Goal: Transaction & Acquisition: Obtain resource

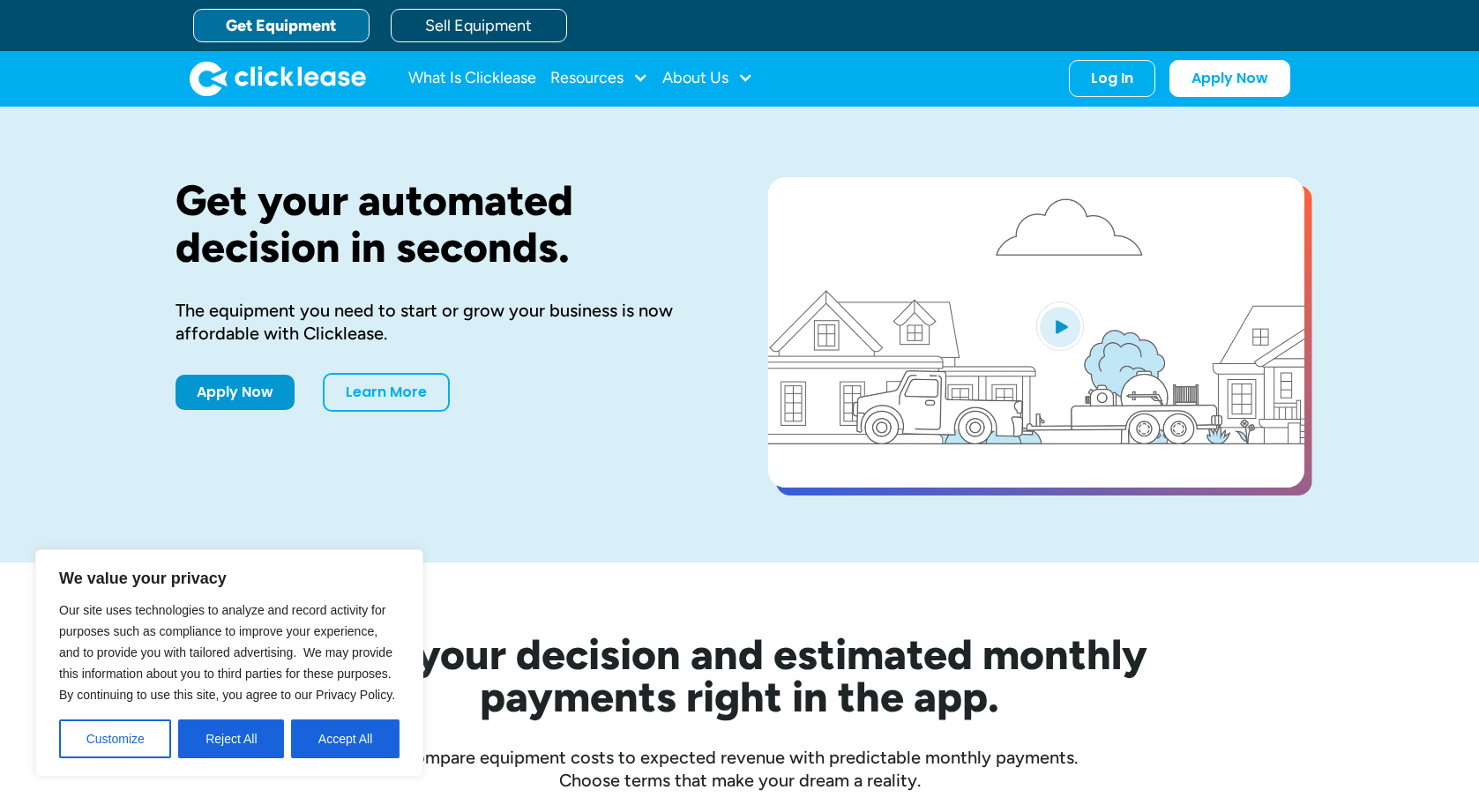
click at [316, 459] on div "Get your automated decision in seconds. The equipment you need to start or grow…" at bounding box center [444, 335] width 536 height 315
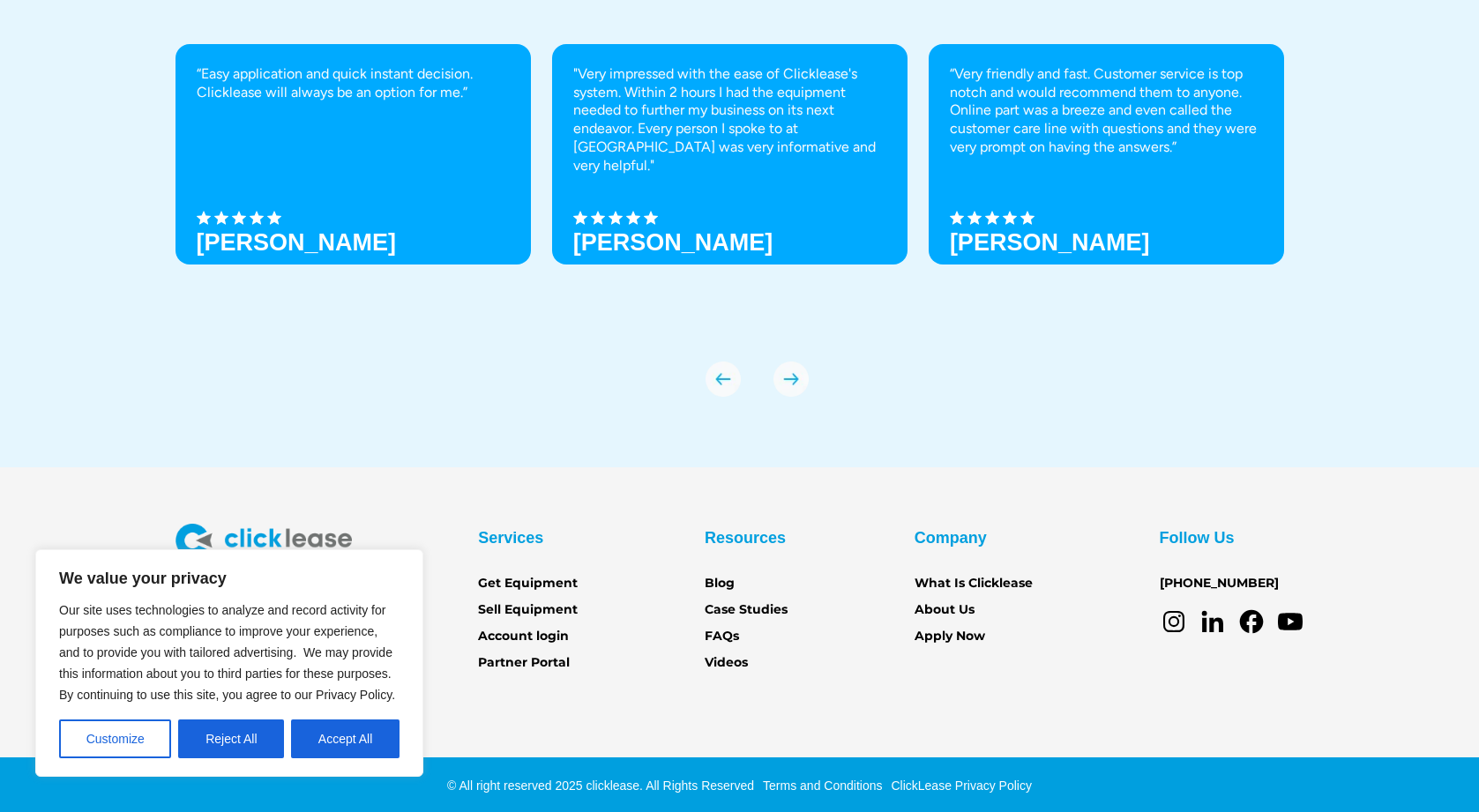
scroll to position [6089, 0]
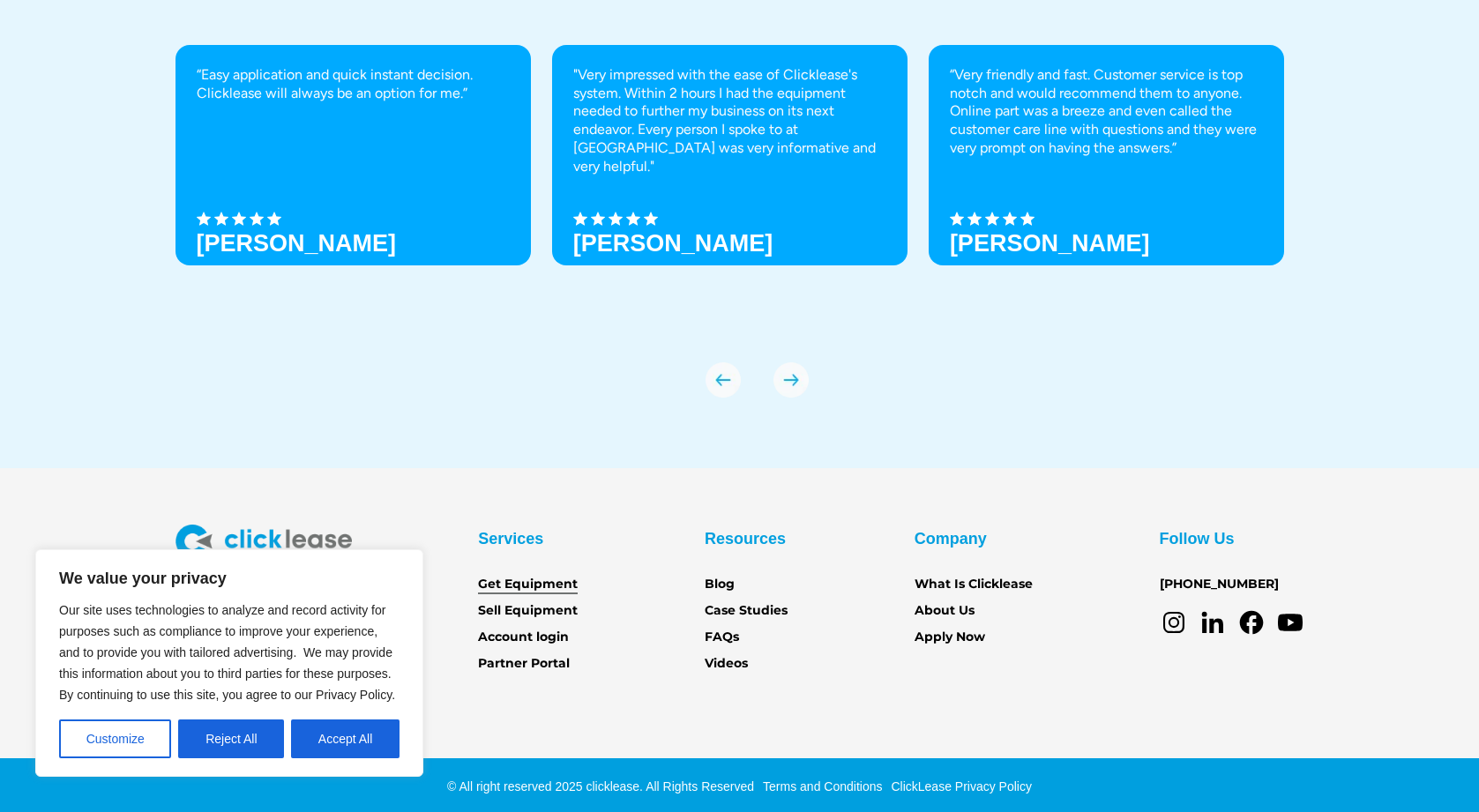
click at [559, 581] on link "Get Equipment" at bounding box center [528, 585] width 100 height 19
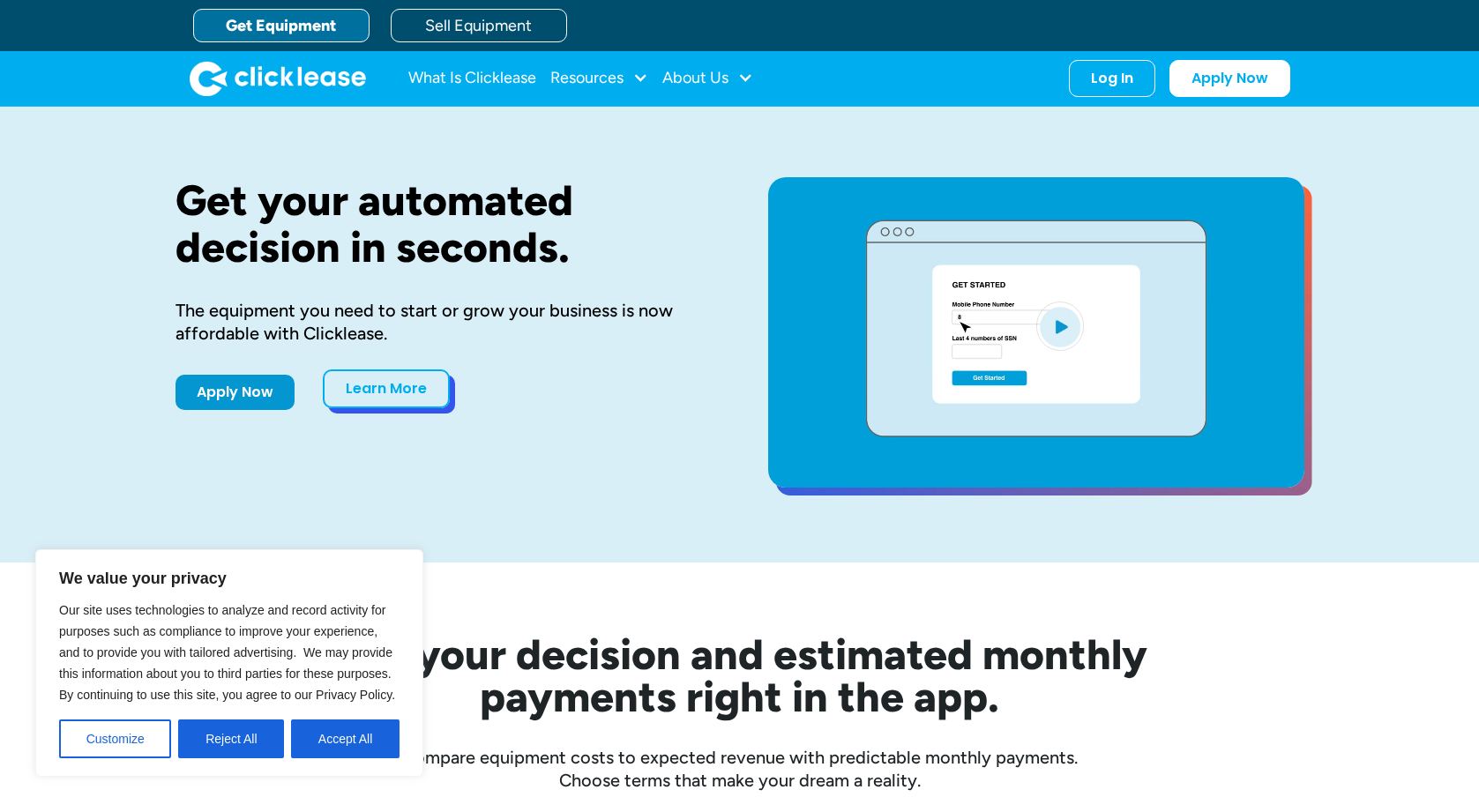
click at [388, 382] on link "Learn More" at bounding box center [386, 389] width 127 height 38
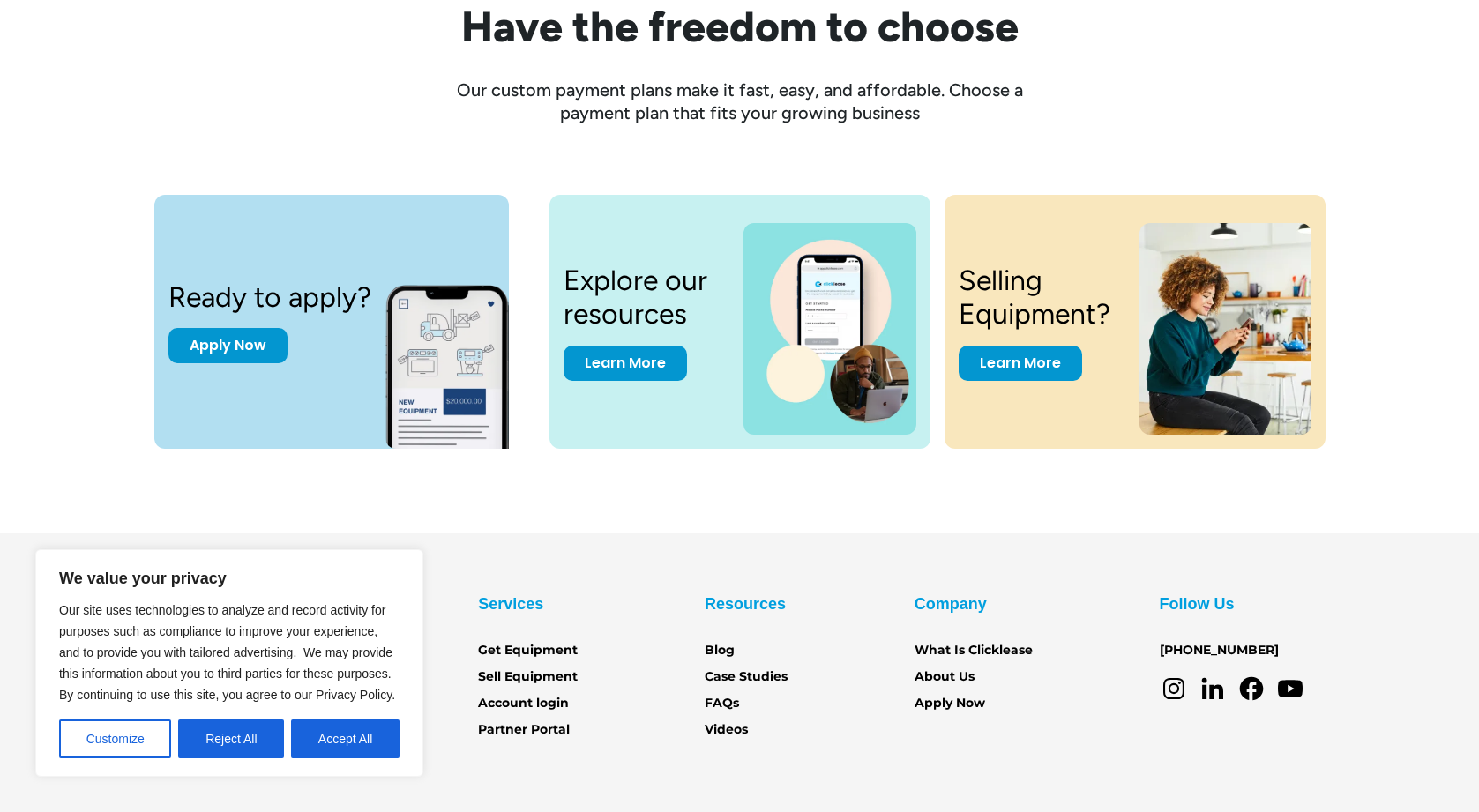
scroll to position [2274, 0]
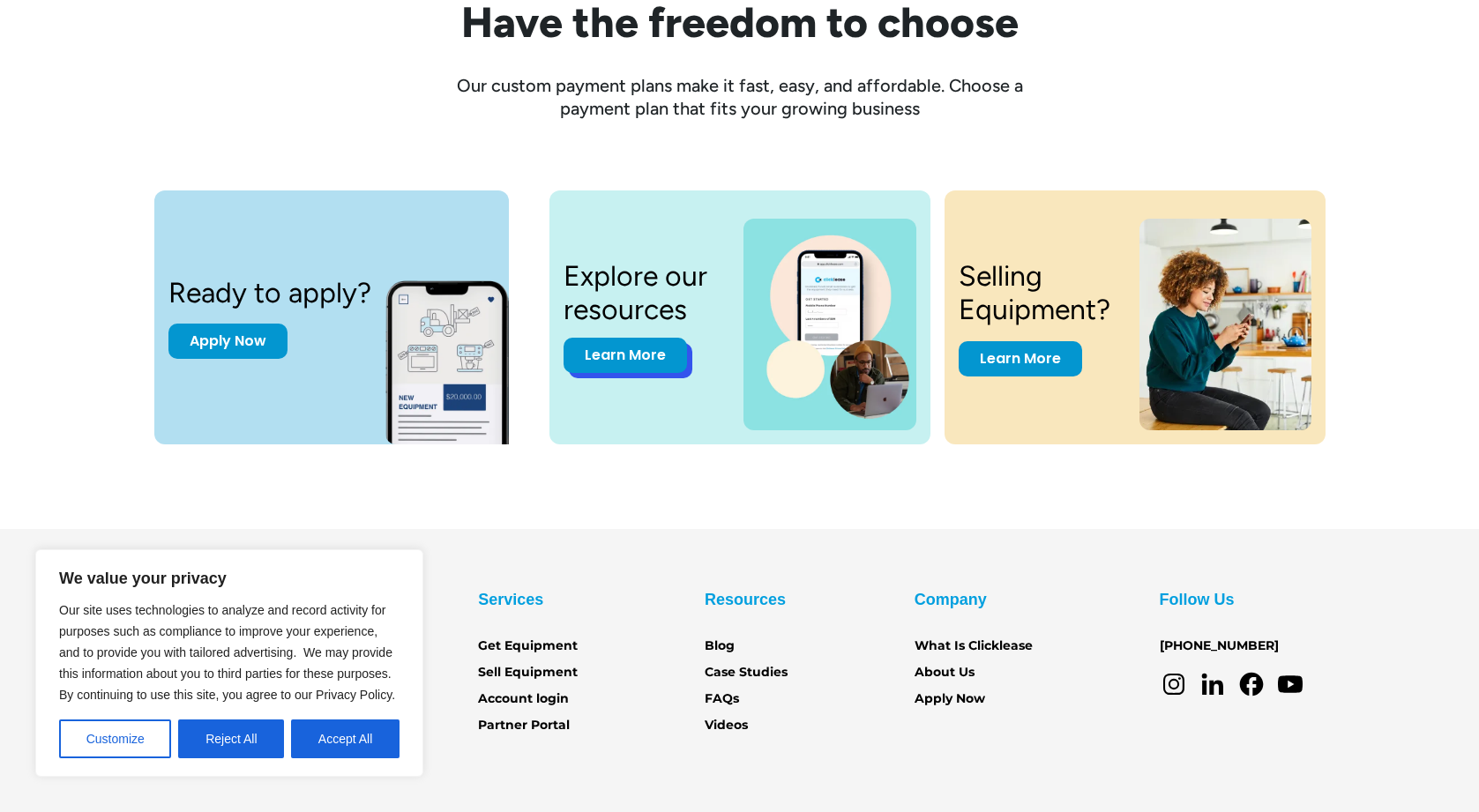
click at [638, 346] on link "Learn More" at bounding box center [625, 355] width 124 height 36
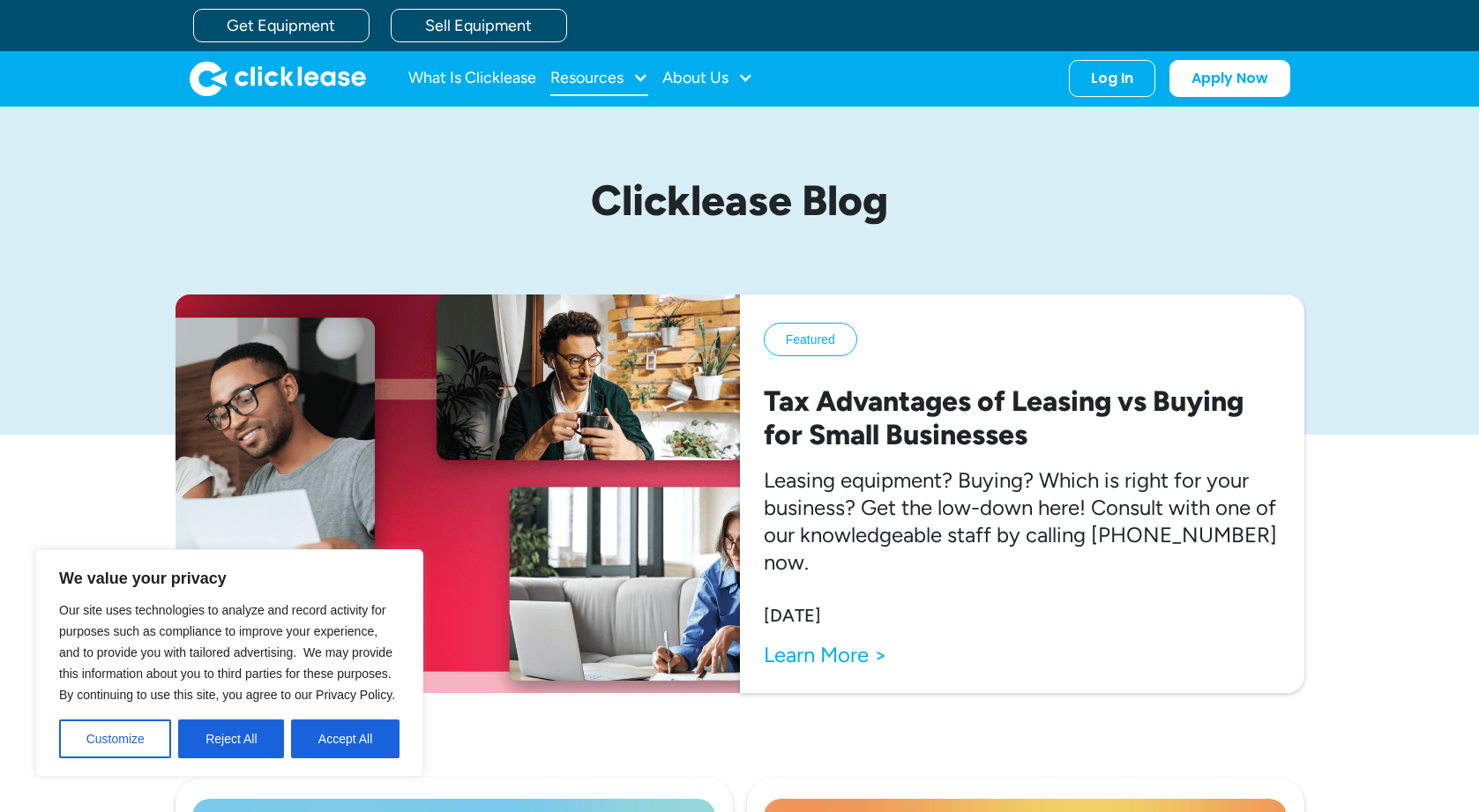
click at [586, 78] on div "Resources" at bounding box center [587, 78] width 73 height 0
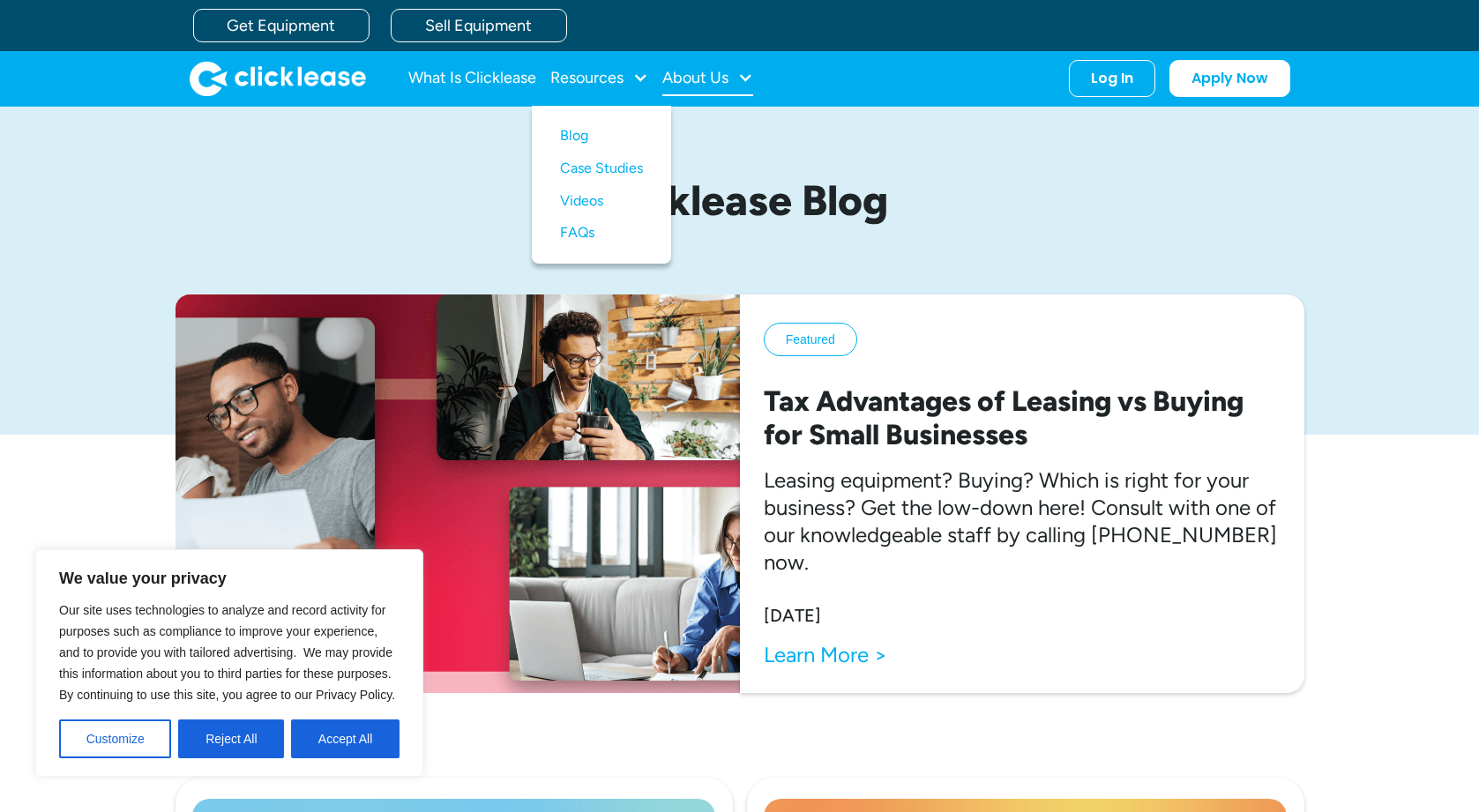
click at [695, 78] on div "About Us" at bounding box center [694, 78] width 66 height 0
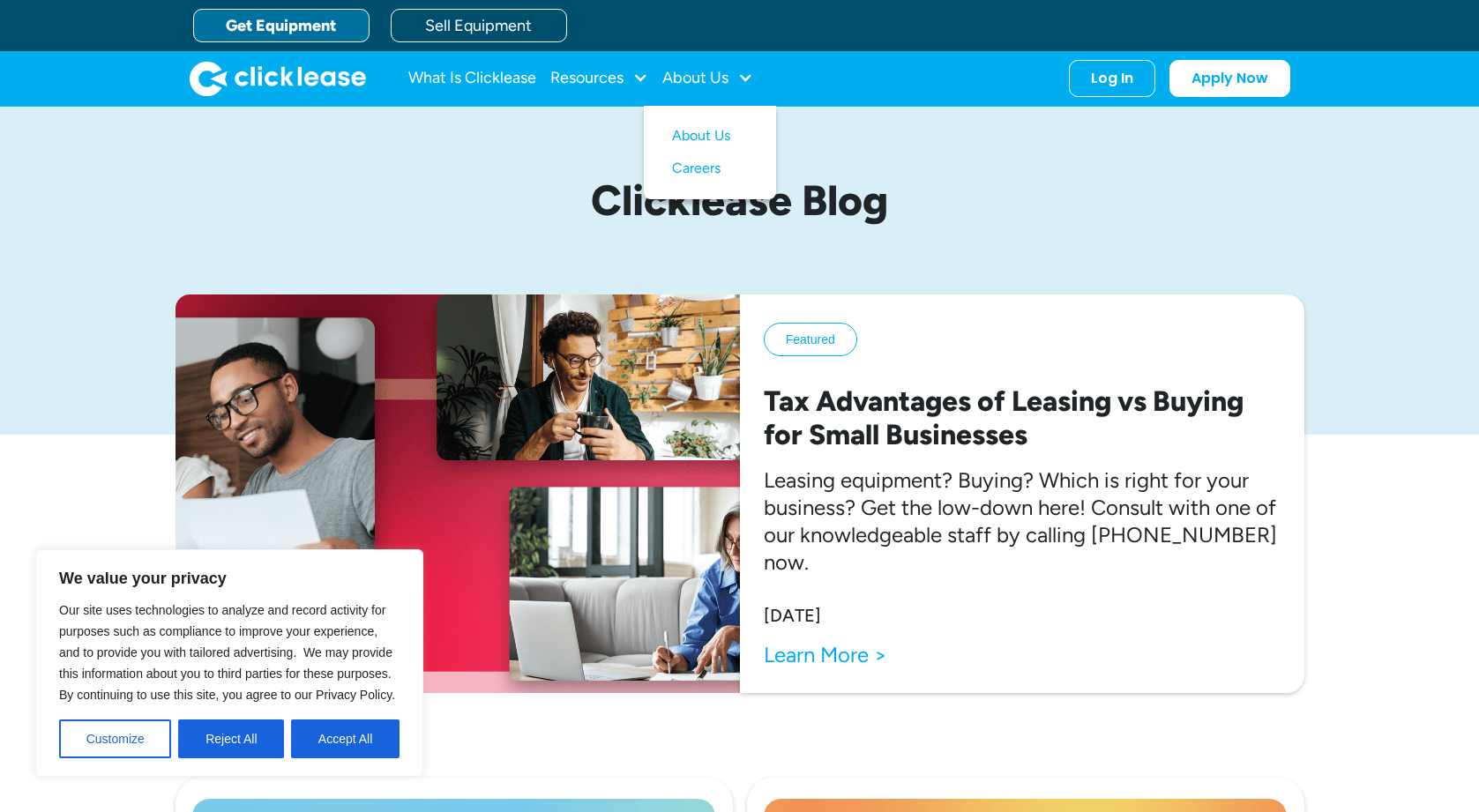
click at [305, 19] on link "Get Equipment" at bounding box center [281, 25] width 177 height 34
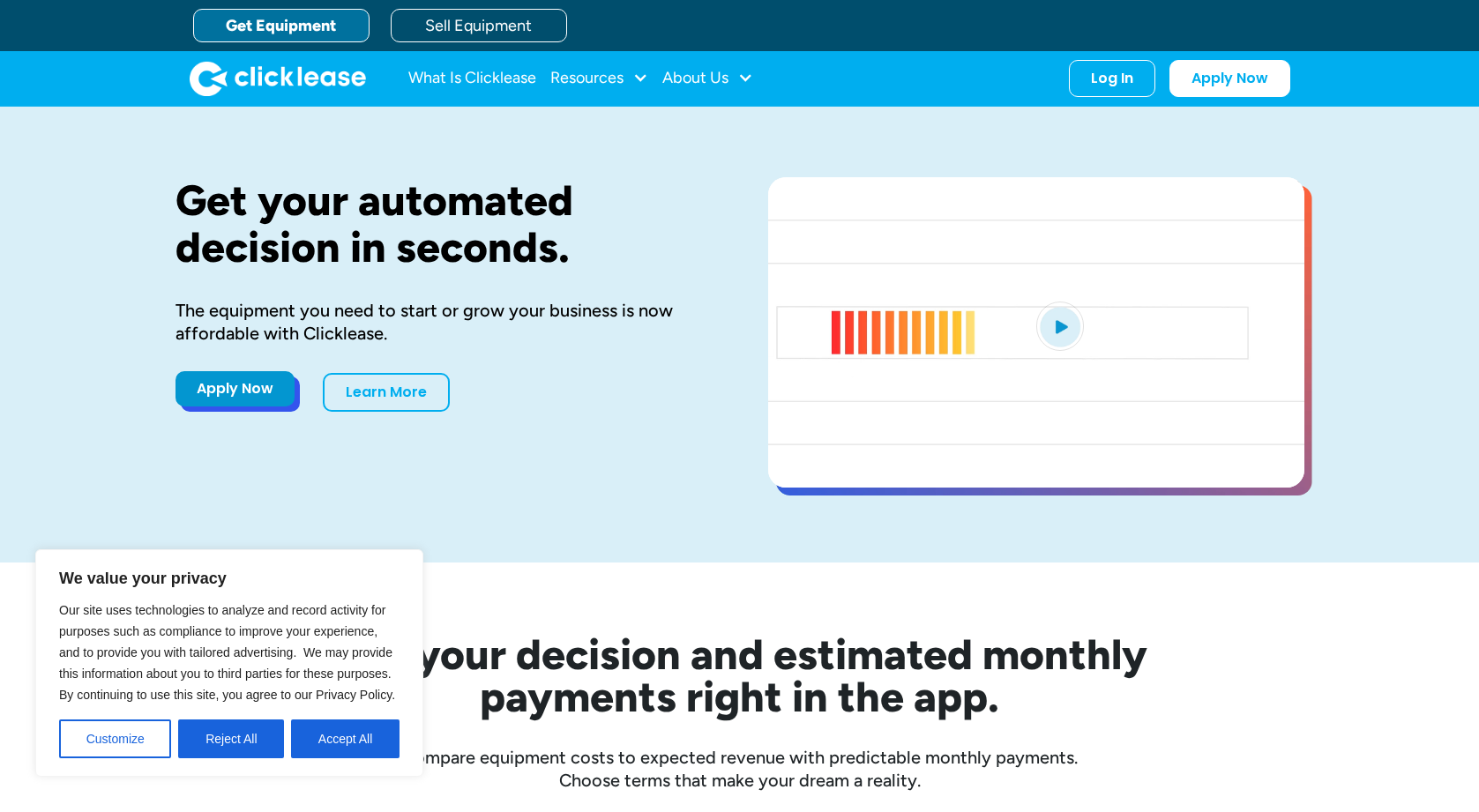
click at [261, 385] on link "Apply Now" at bounding box center [235, 388] width 119 height 36
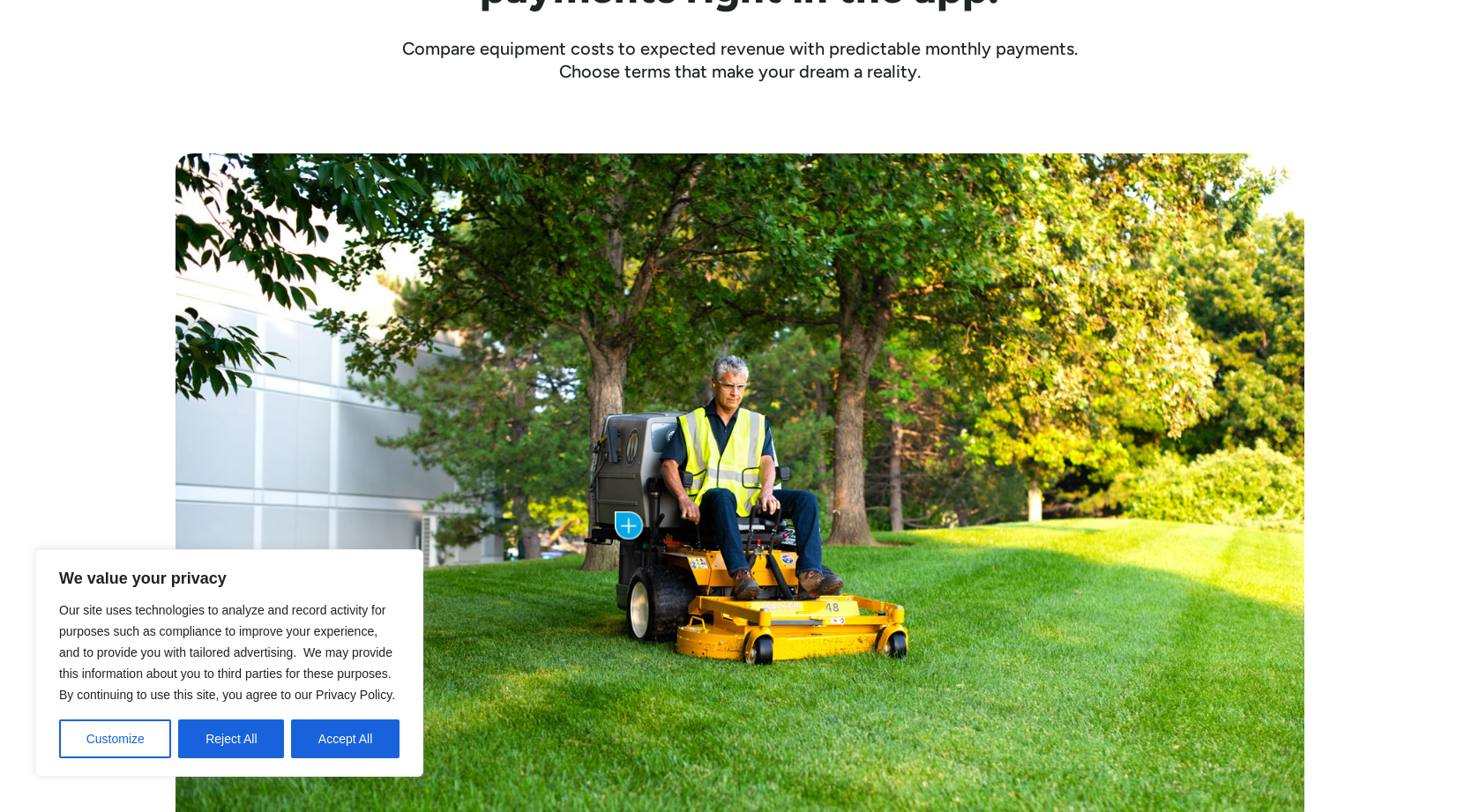
scroll to position [710, 0]
